Goal: Leave review/rating: Leave review/rating

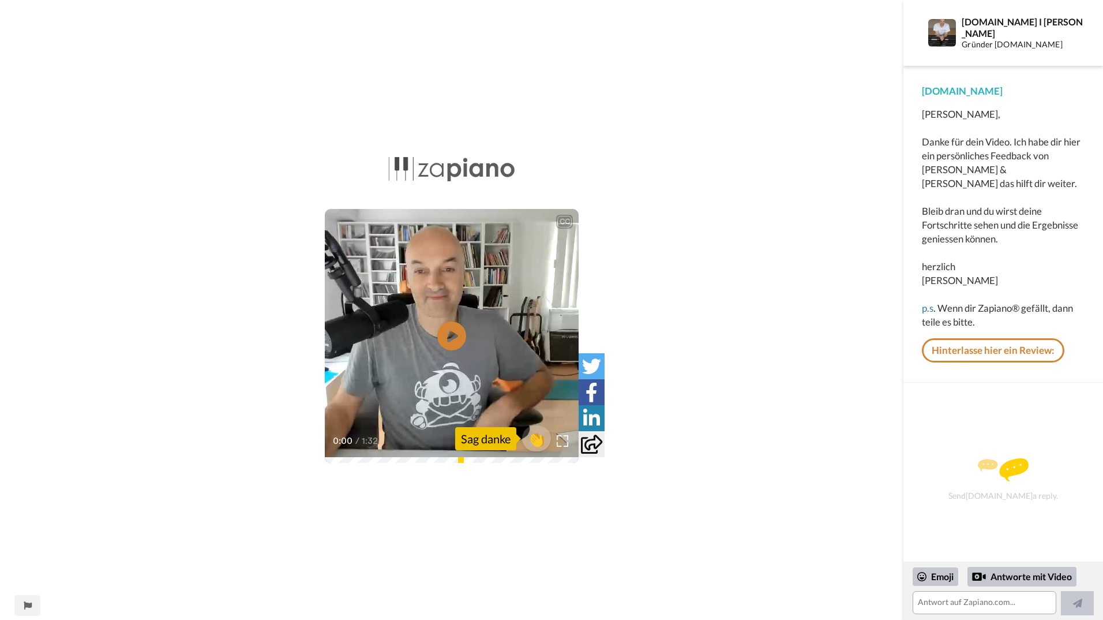
click at [976, 403] on div "Send [DOMAIN_NAME] a reply." at bounding box center [1003, 479] width 168 height 153
click at [963, 338] on link "Hinterlasse hier ein Review:" at bounding box center [993, 350] width 143 height 24
click at [950, 602] on textarea at bounding box center [985, 602] width 144 height 23
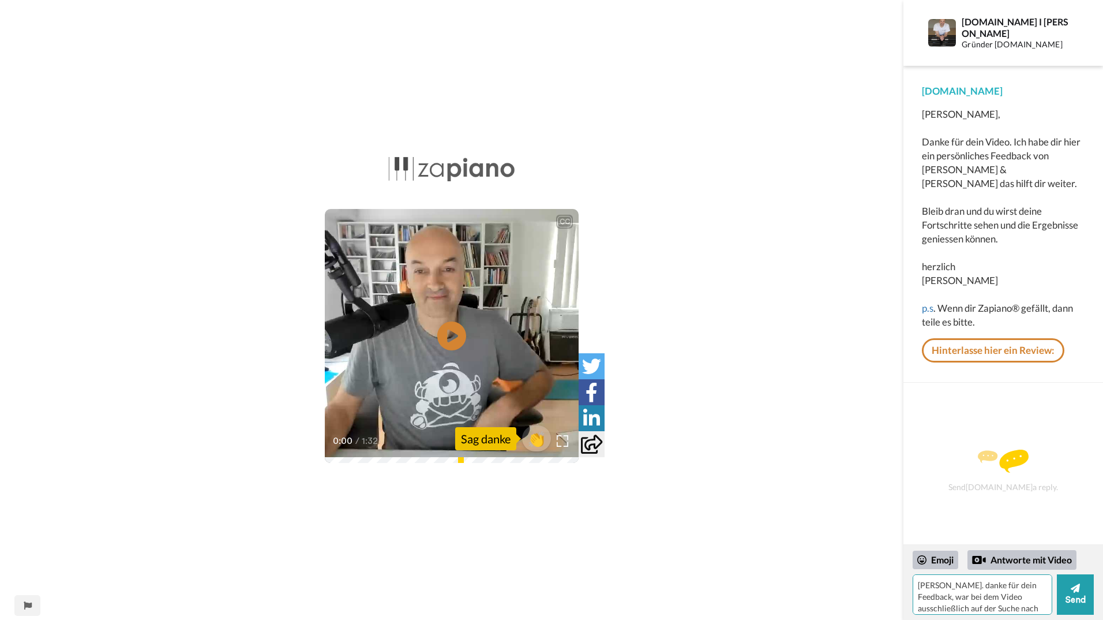
scroll to position [16, 0]
click at [933, 603] on textarea "[PERSON_NAME]. danke für dein Feedback, war bei dem Video ausschließlich auf de…" at bounding box center [983, 594] width 140 height 40
click at [1007, 610] on textarea "[PERSON_NAME]. danke für dein Feedback, war bei dem Video ausschließlich auf de…" at bounding box center [983, 594] width 140 height 40
click at [1006, 602] on textarea "[PERSON_NAME]. danke für dein Feedback, war bei dem Video ausschließlich auf de…" at bounding box center [983, 594] width 140 height 40
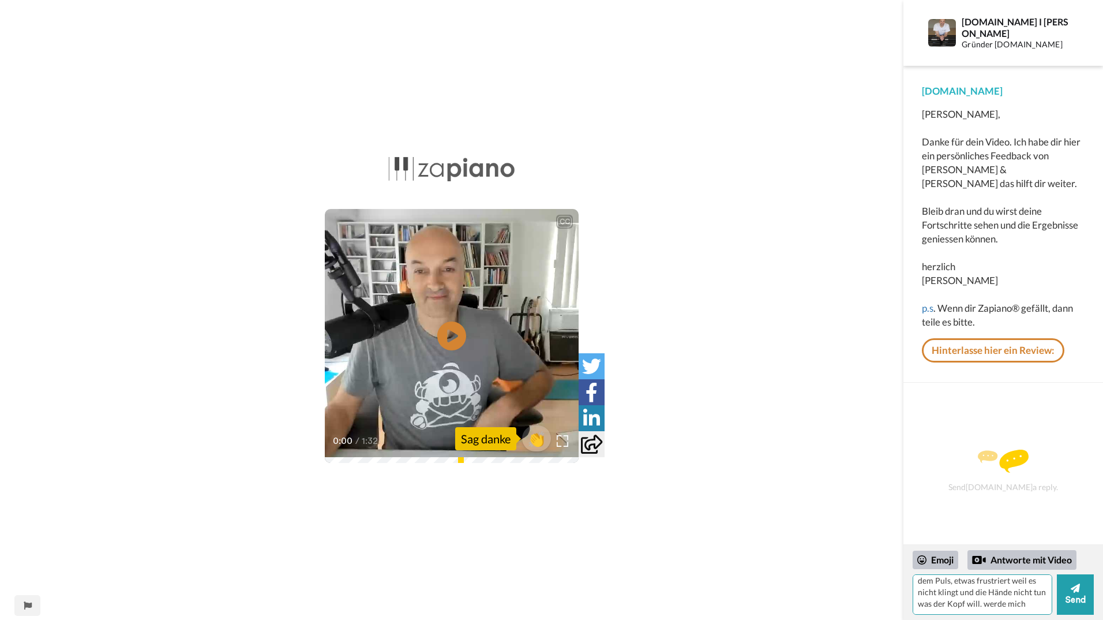
click at [1041, 603] on textarea "[PERSON_NAME]. danke für dein Feedback, war bei dem Video ausschließlich auf de…" at bounding box center [983, 594] width 140 height 40
click at [962, 591] on textarea "[PERSON_NAME]. danke für dein Feedback, war bei dem Video ausschließlich auf de…" at bounding box center [983, 594] width 140 height 40
click at [961, 593] on textarea "[PERSON_NAME]. danke für dein Feedback, war bei dem Video ausschließlich auf de…" at bounding box center [983, 594] width 140 height 40
type textarea "[PERSON_NAME]. danke für dein Feedback, war bei dem Video ausschließlich auf de…"
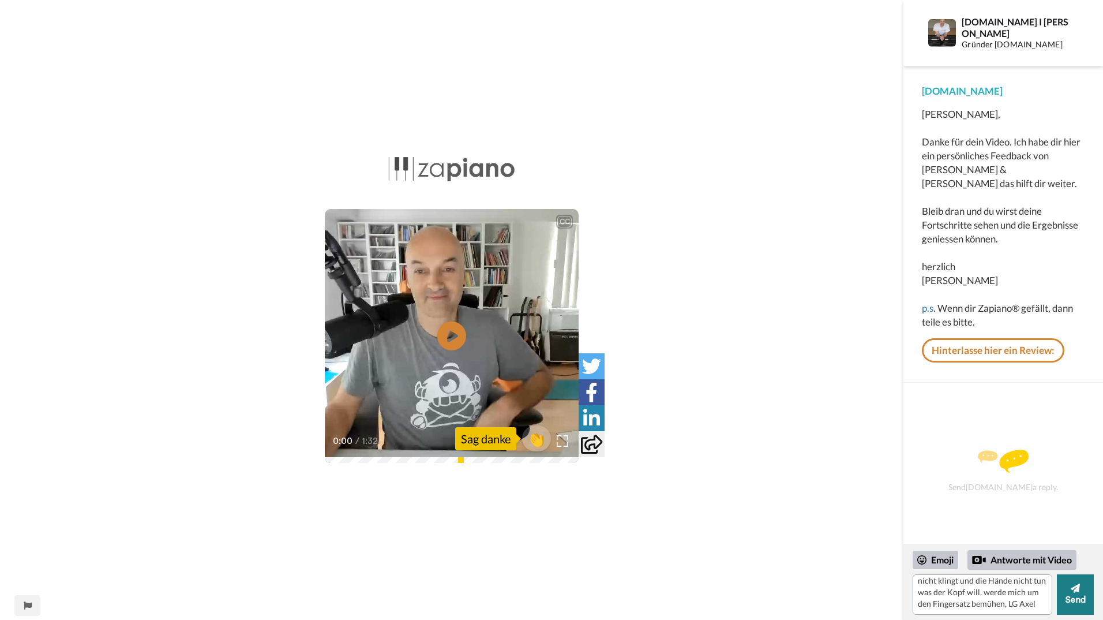
click at [1082, 602] on button "Send" at bounding box center [1075, 594] width 37 height 40
